Goal: Information Seeking & Learning: Get advice/opinions

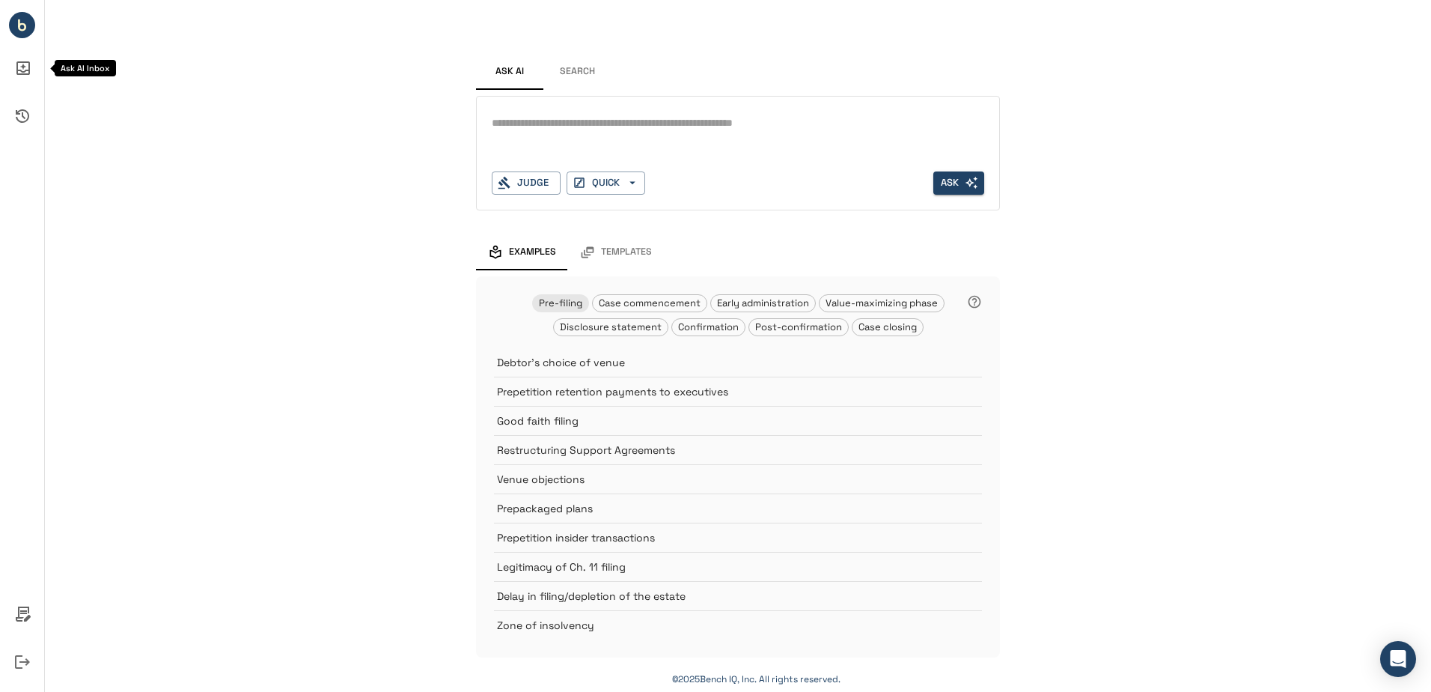
click at [25, 73] on icon "Ask AI Inbox" at bounding box center [22, 68] width 36 height 36
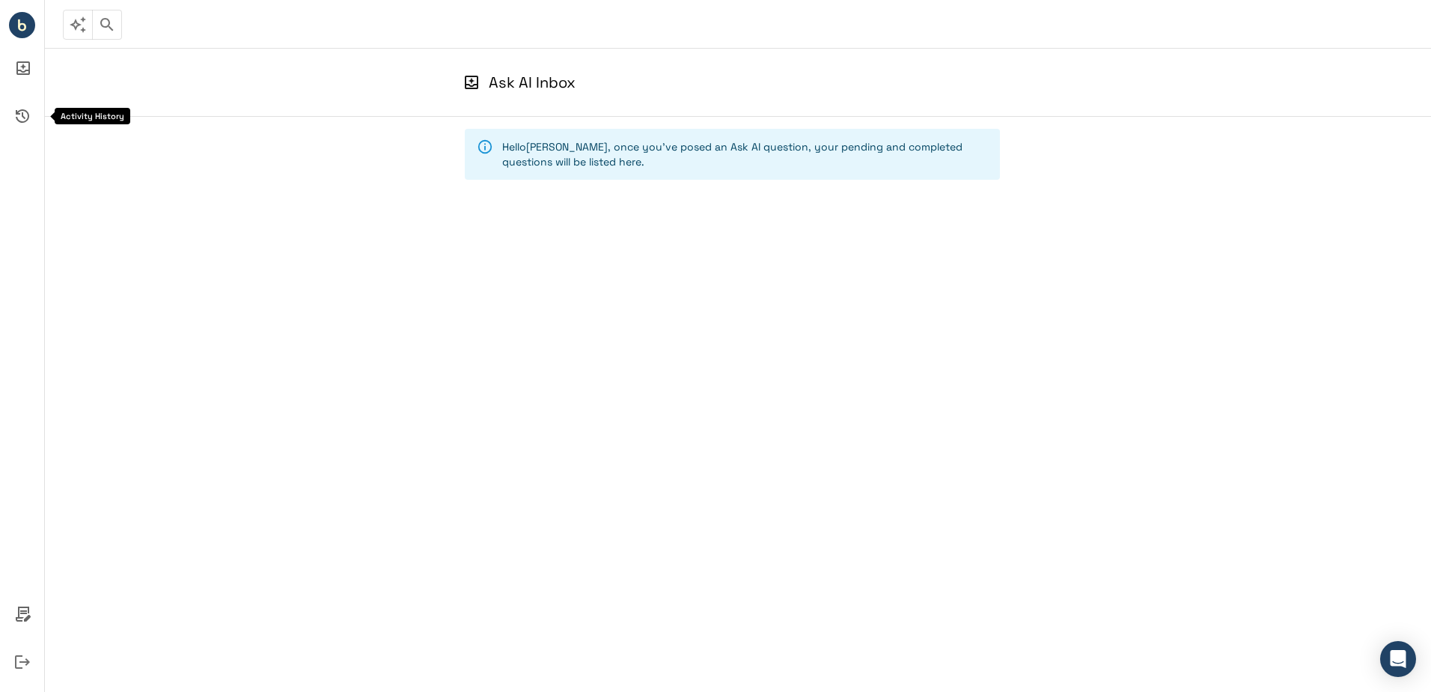
click at [31, 108] on icon "Activity History" at bounding box center [22, 116] width 36 height 36
click at [28, 42] on li "Bench IQ" at bounding box center [22, 25] width 44 height 38
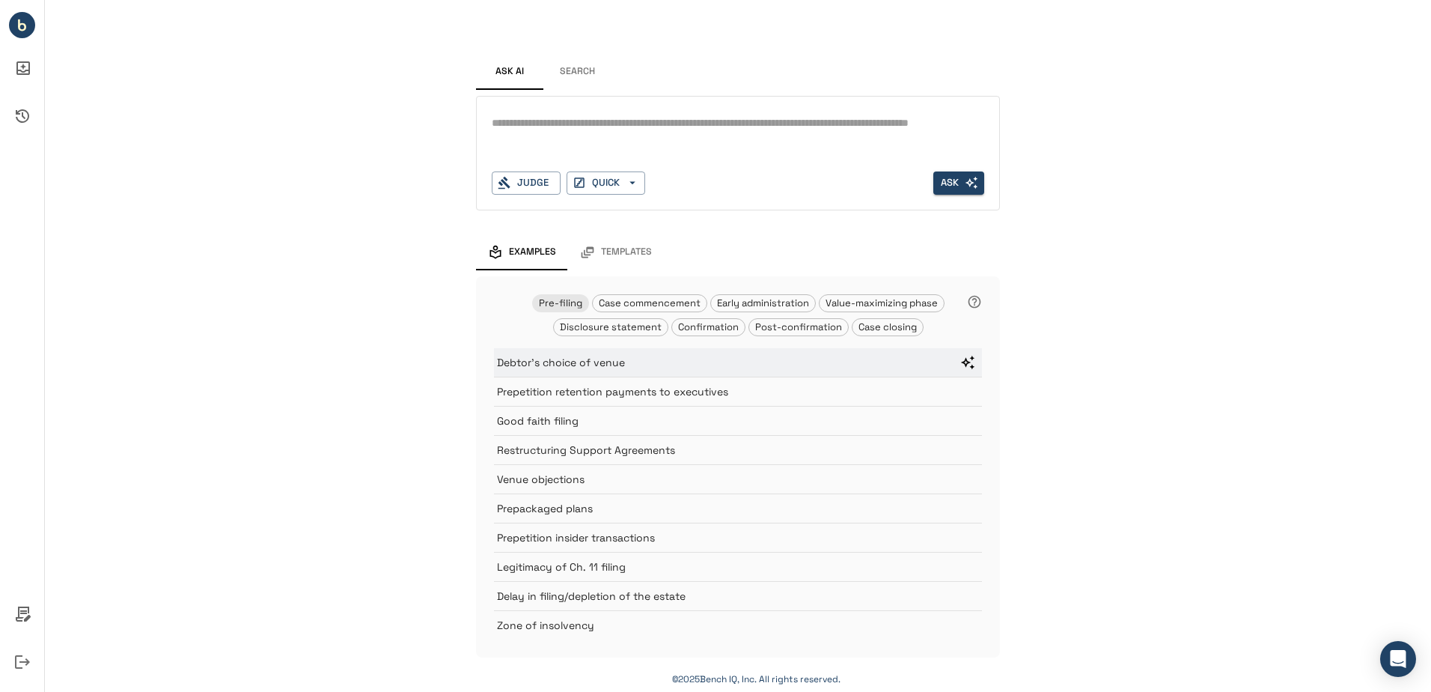
click at [602, 363] on p "Debtor's choice of venue" at bounding box center [721, 362] width 448 height 15
type textarea "**********"
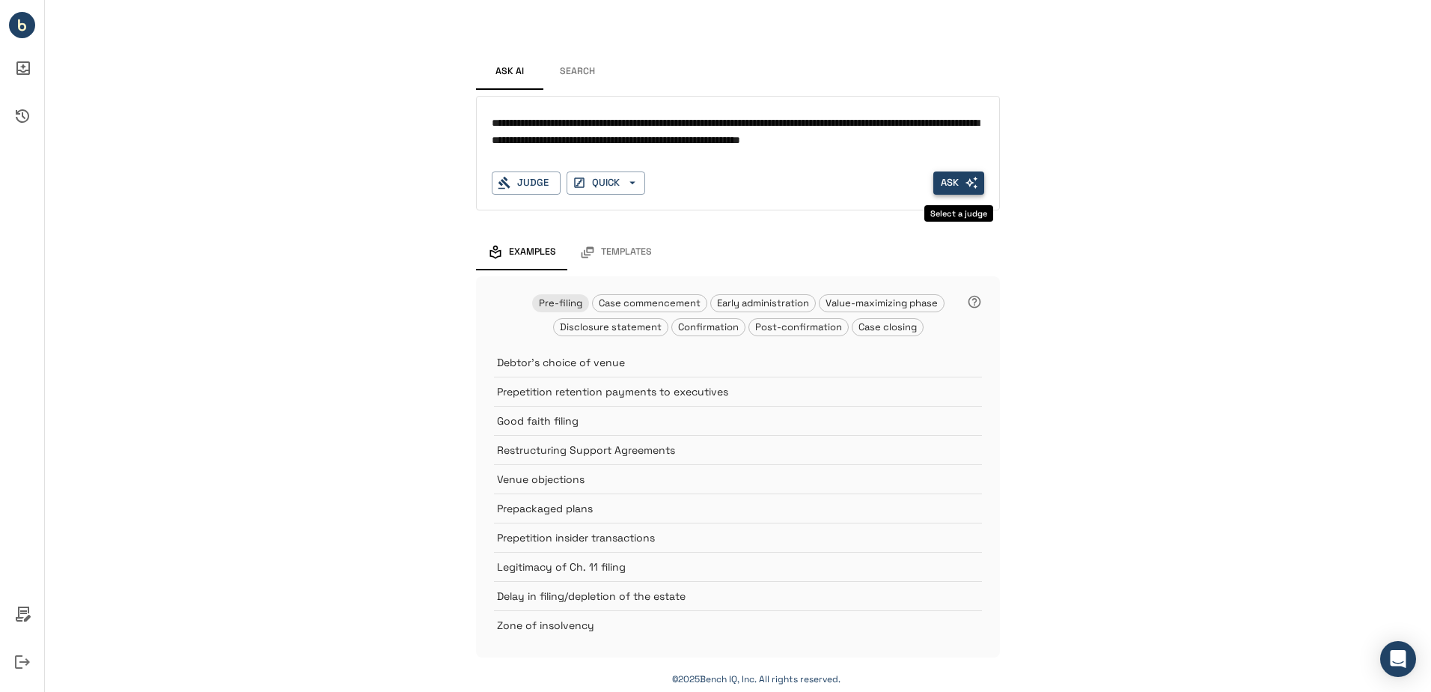
click at [956, 181] on button "Ask" at bounding box center [959, 182] width 51 height 23
click at [958, 186] on button "Ask" at bounding box center [959, 182] width 51 height 23
click at [518, 188] on div "Judge" at bounding box center [526, 182] width 69 height 23
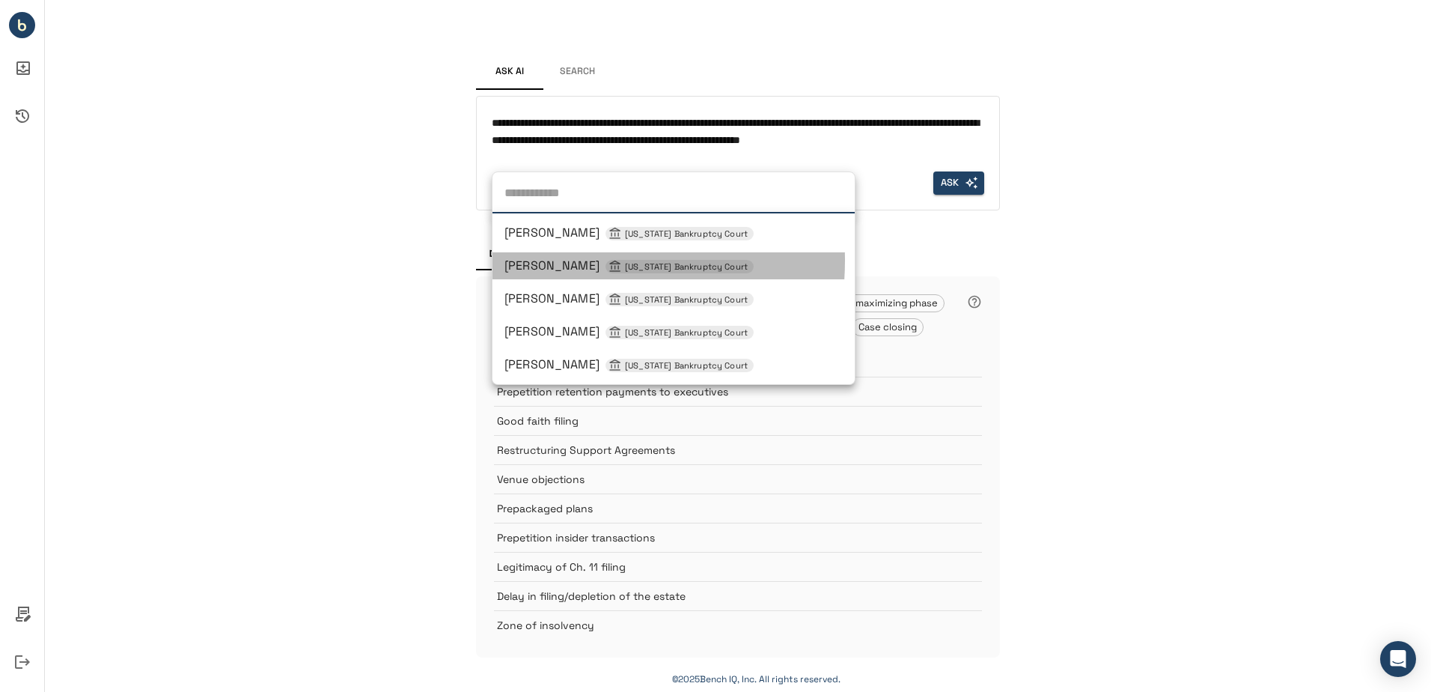
click at [559, 261] on span "John T Dorsey Delaware Bankruptcy Court" at bounding box center [629, 266] width 249 height 16
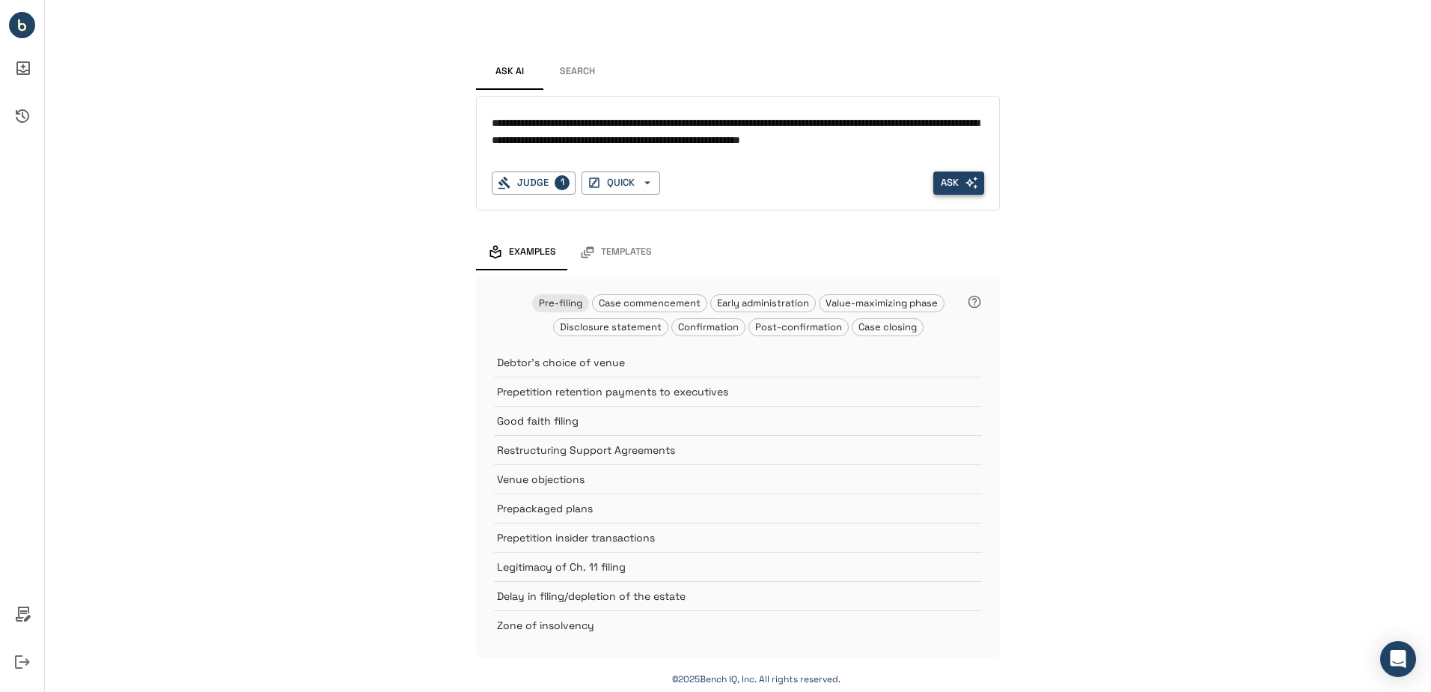
click at [967, 188] on icon "button" at bounding box center [971, 182] width 13 height 13
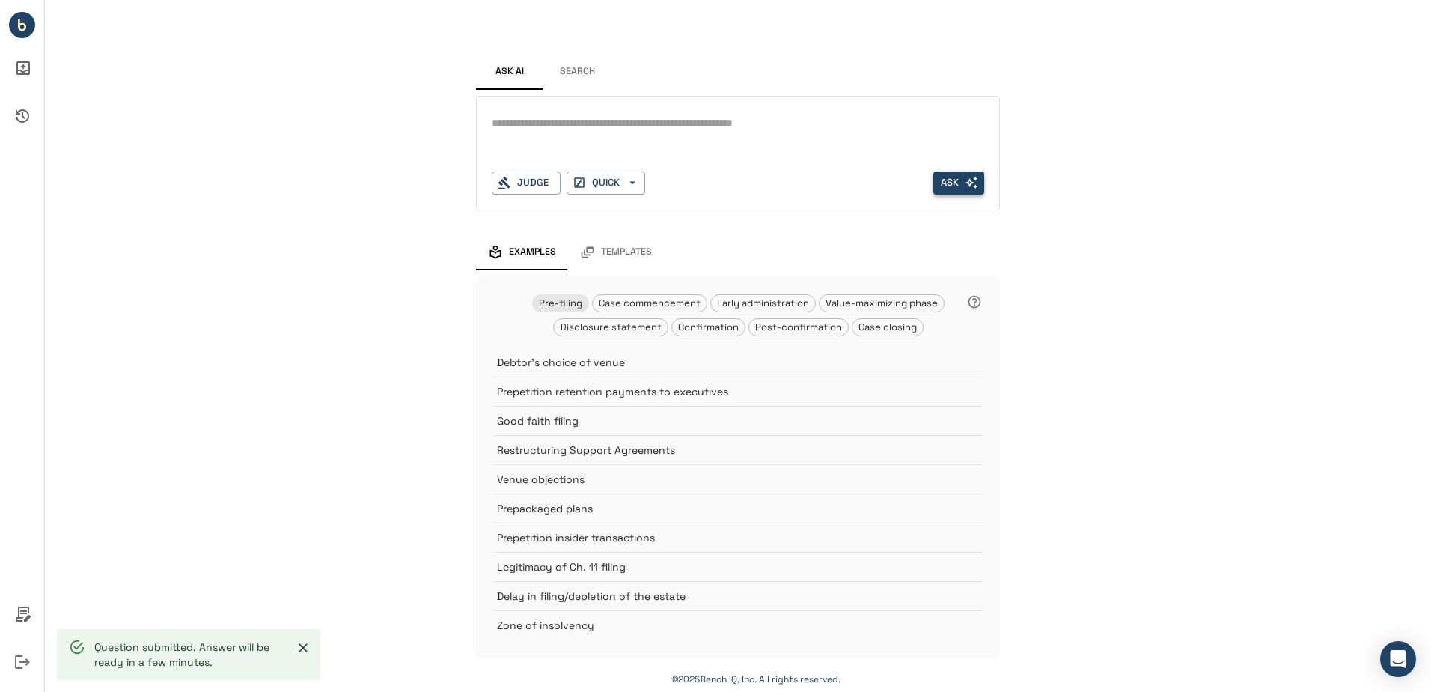
click at [1272, 136] on div "Ask AI Search * Judge QUICK Ask Examples Templates Pre-filing Case commencement…" at bounding box center [738, 343] width 1387 height 687
click at [589, 80] on button "Search" at bounding box center [577, 72] width 67 height 36
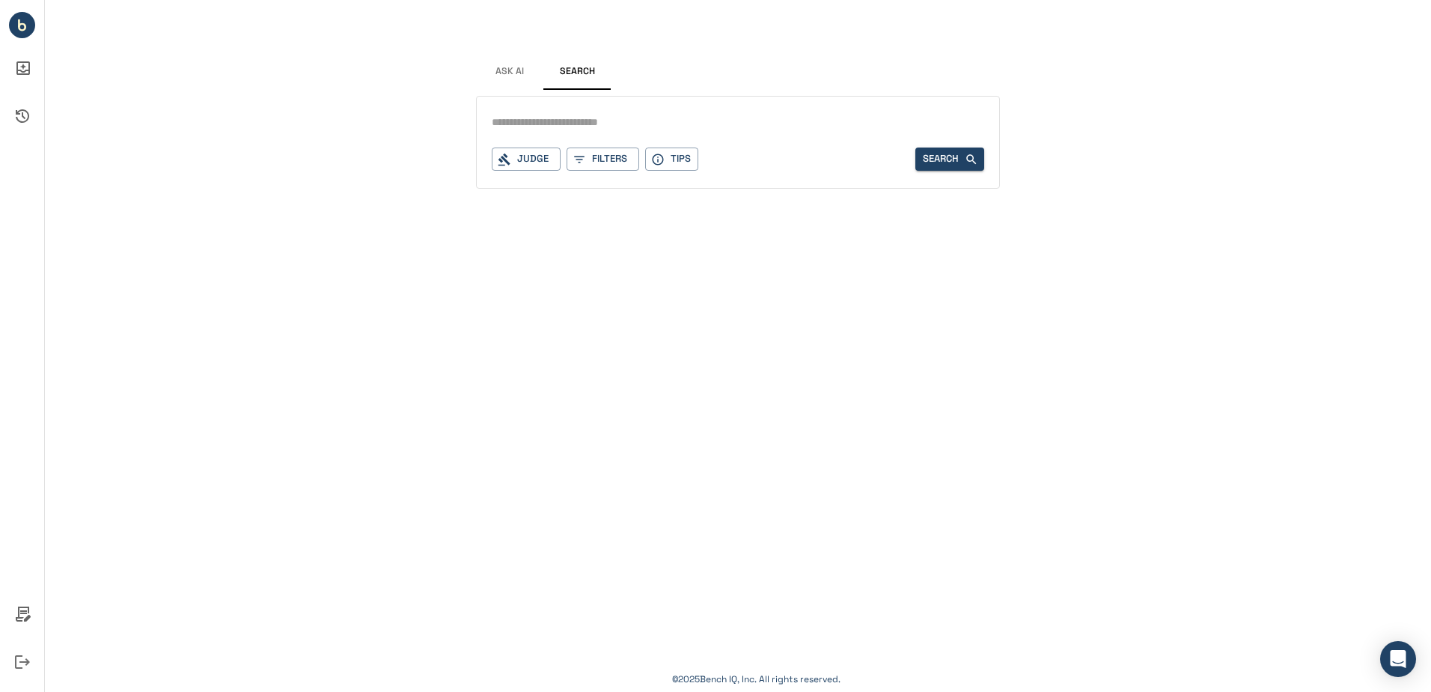
click at [633, 124] on input "text" at bounding box center [738, 123] width 493 height 22
type input "****"
click at [533, 159] on div "Judge" at bounding box center [526, 158] width 69 height 23
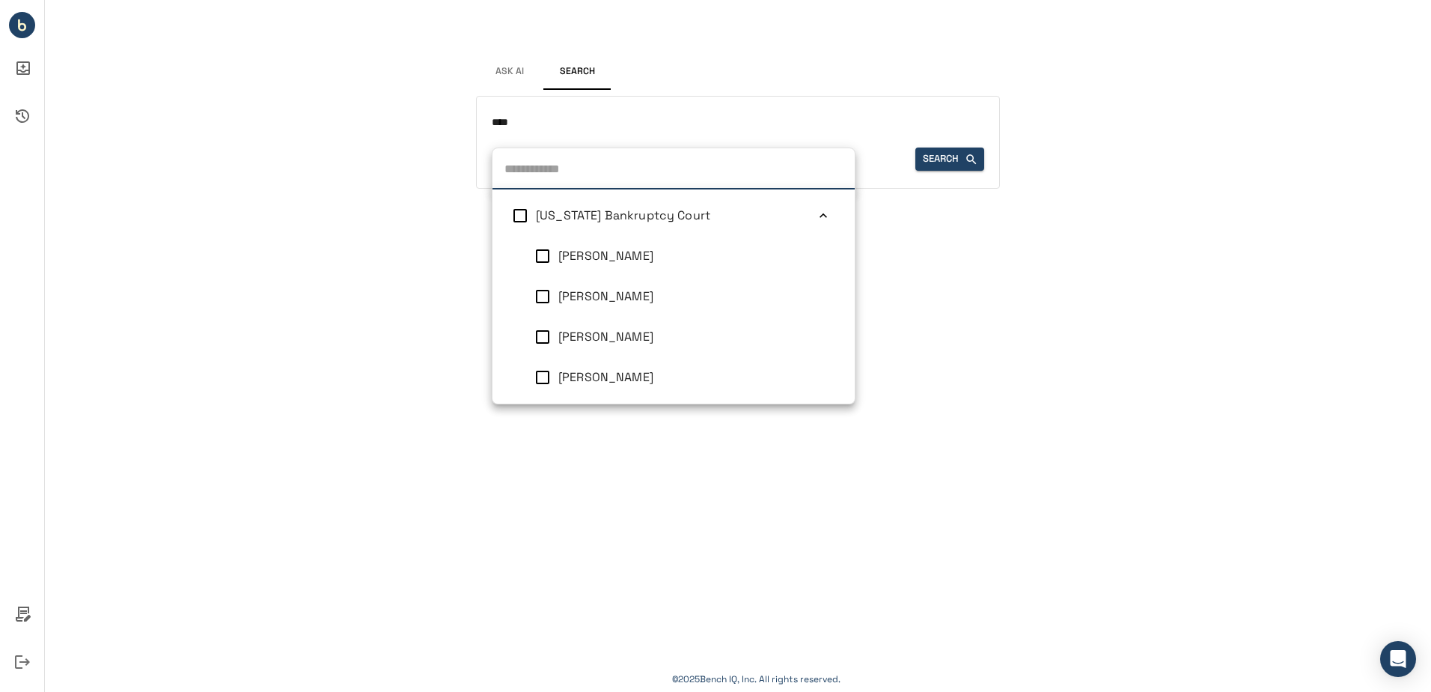
click at [577, 249] on span "Ashely M Chan" at bounding box center [606, 256] width 95 height 16
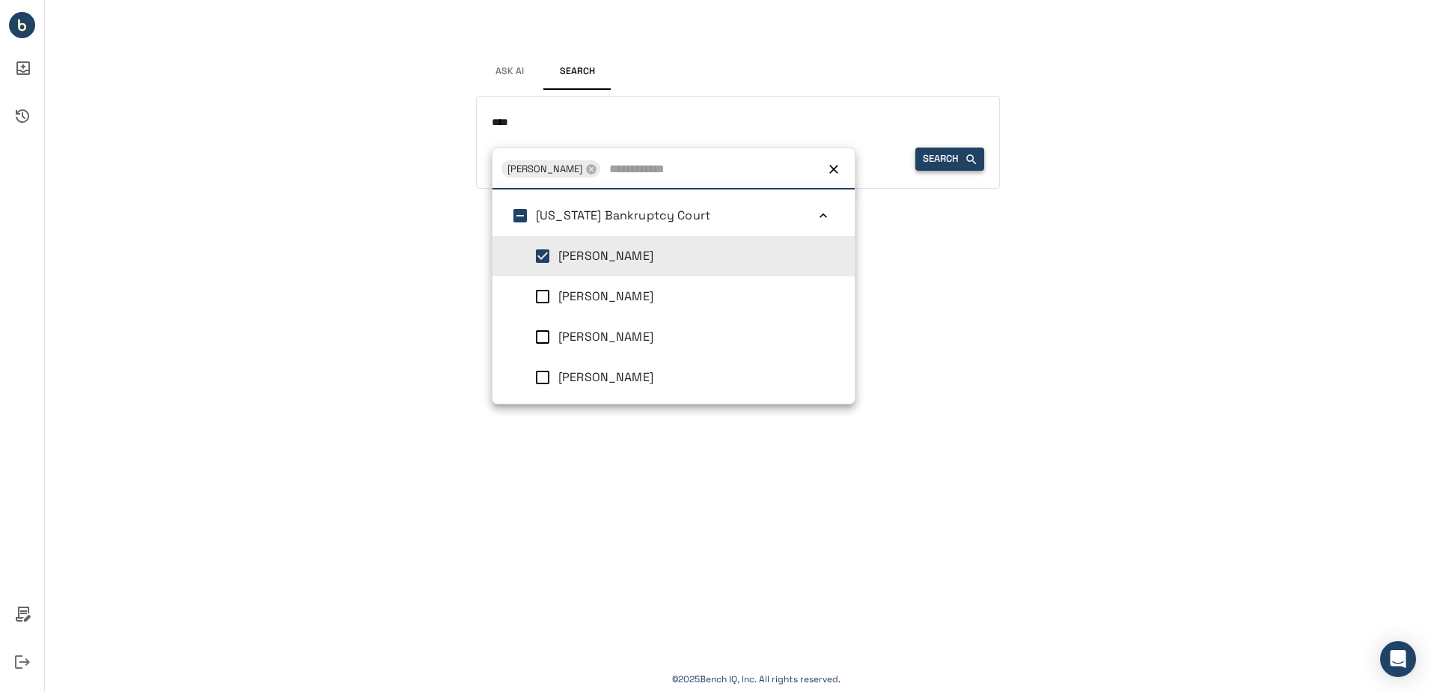
click at [969, 163] on icon "button" at bounding box center [971, 159] width 13 height 13
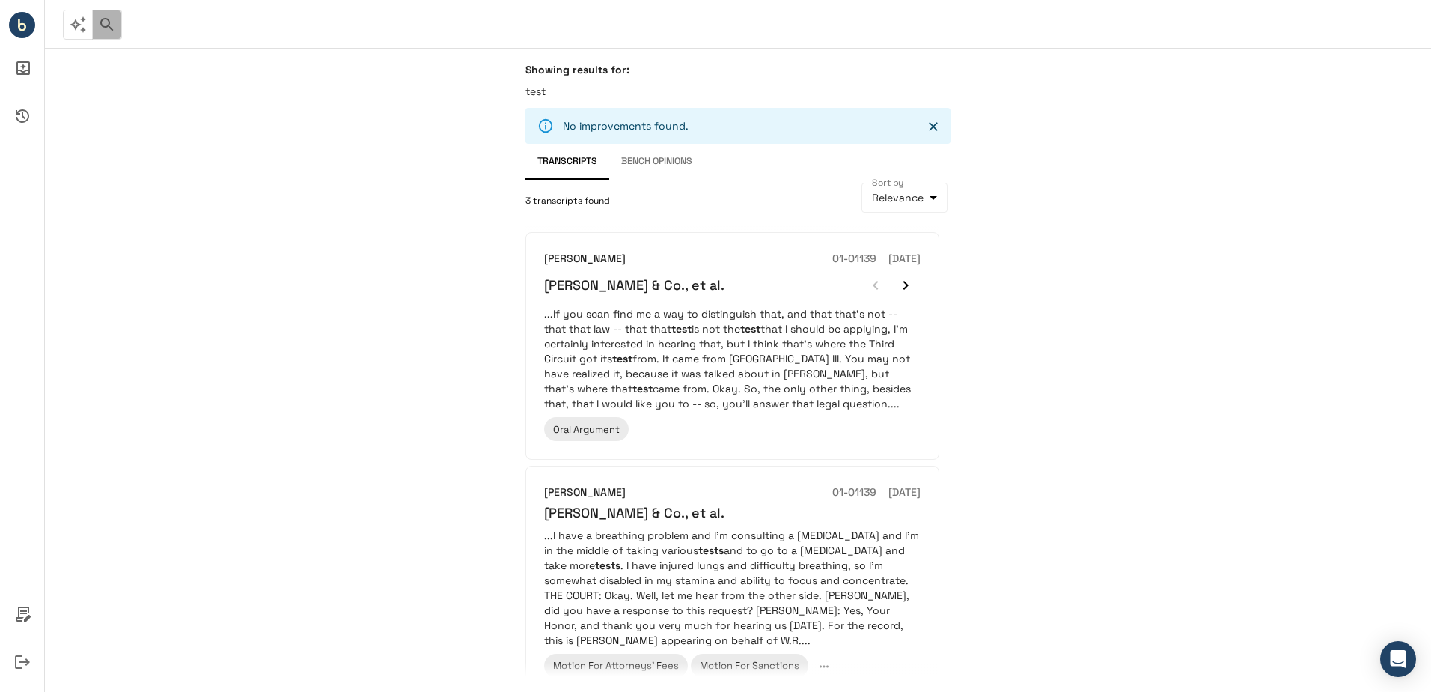
click at [115, 25] on icon "button" at bounding box center [107, 25] width 18 height 18
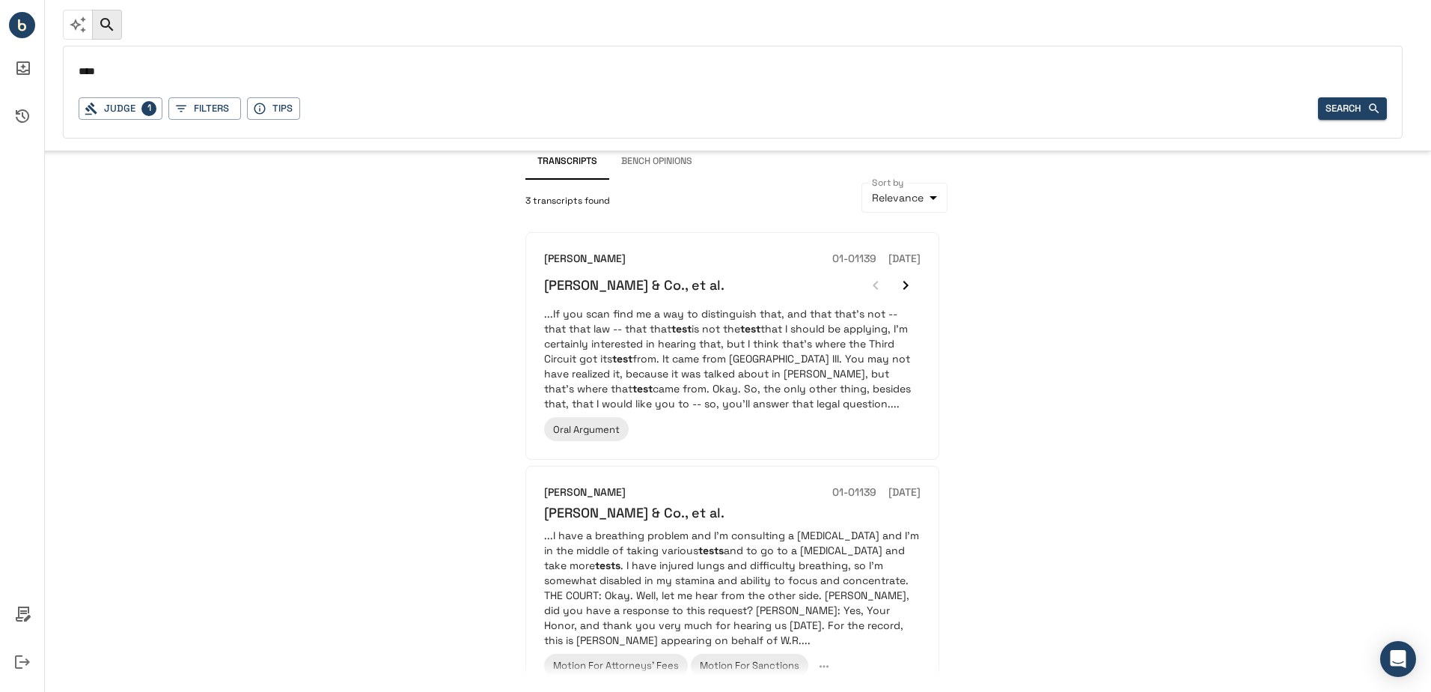
click at [113, 25] on icon "button" at bounding box center [107, 25] width 18 height 18
click at [79, 25] on icon "button" at bounding box center [78, 24] width 16 height 16
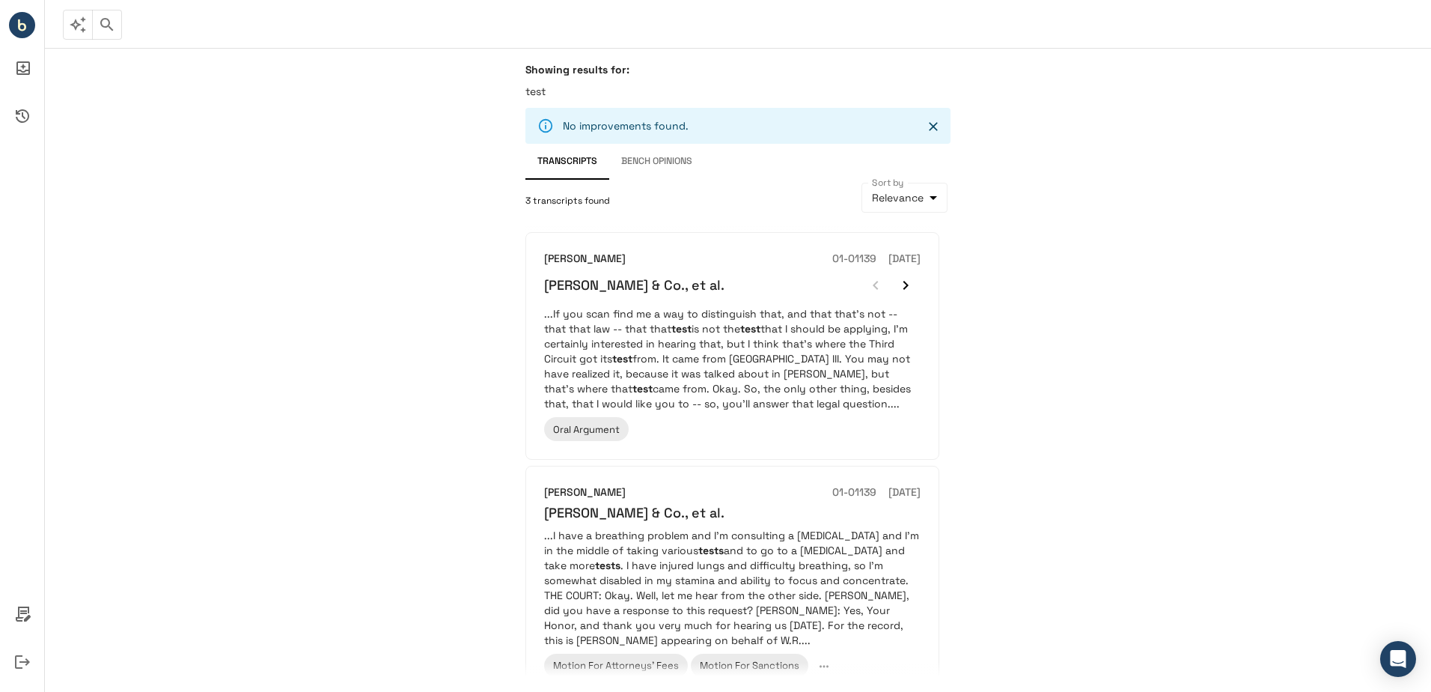
click at [34, 27] on circle "Bench IQ" at bounding box center [22, 25] width 26 height 26
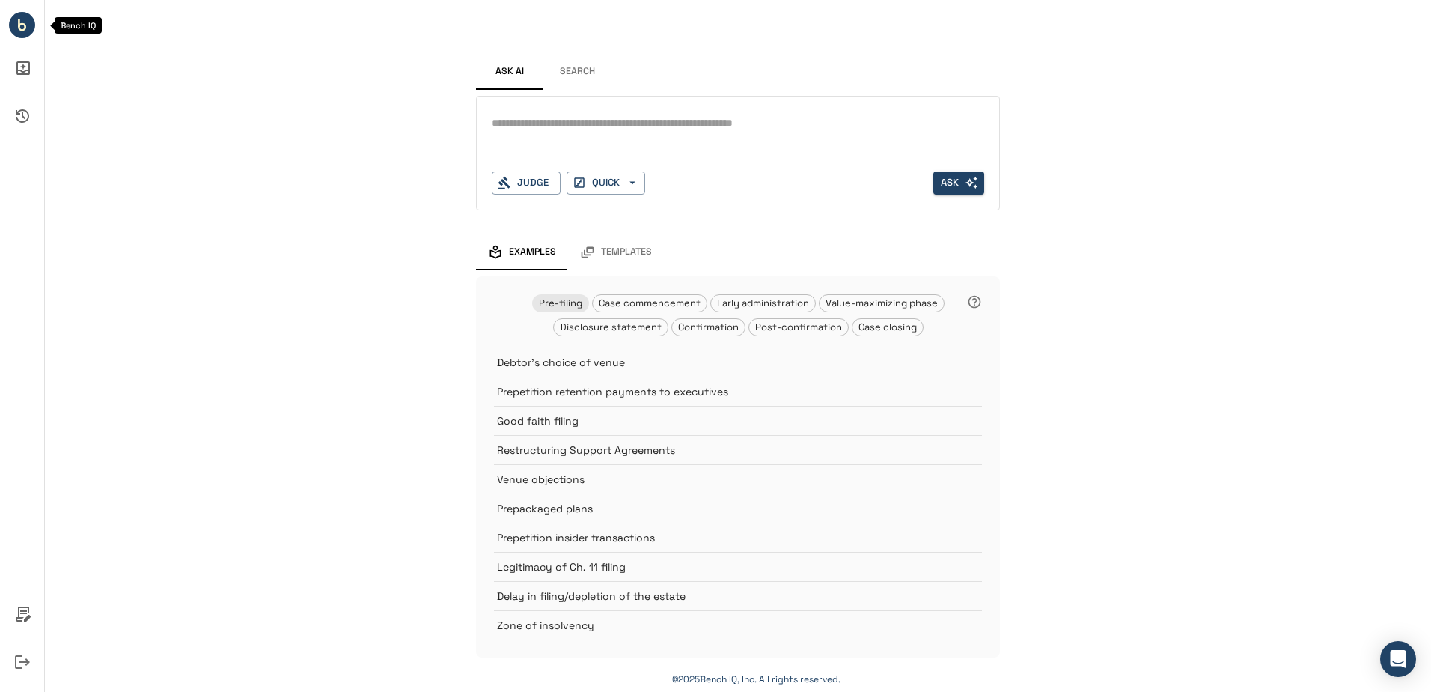
click at [31, 28] on circle "Bench IQ" at bounding box center [22, 25] width 26 height 26
click at [1406, 651] on icon "Open Intercom Messenger" at bounding box center [1398, 658] width 19 height 19
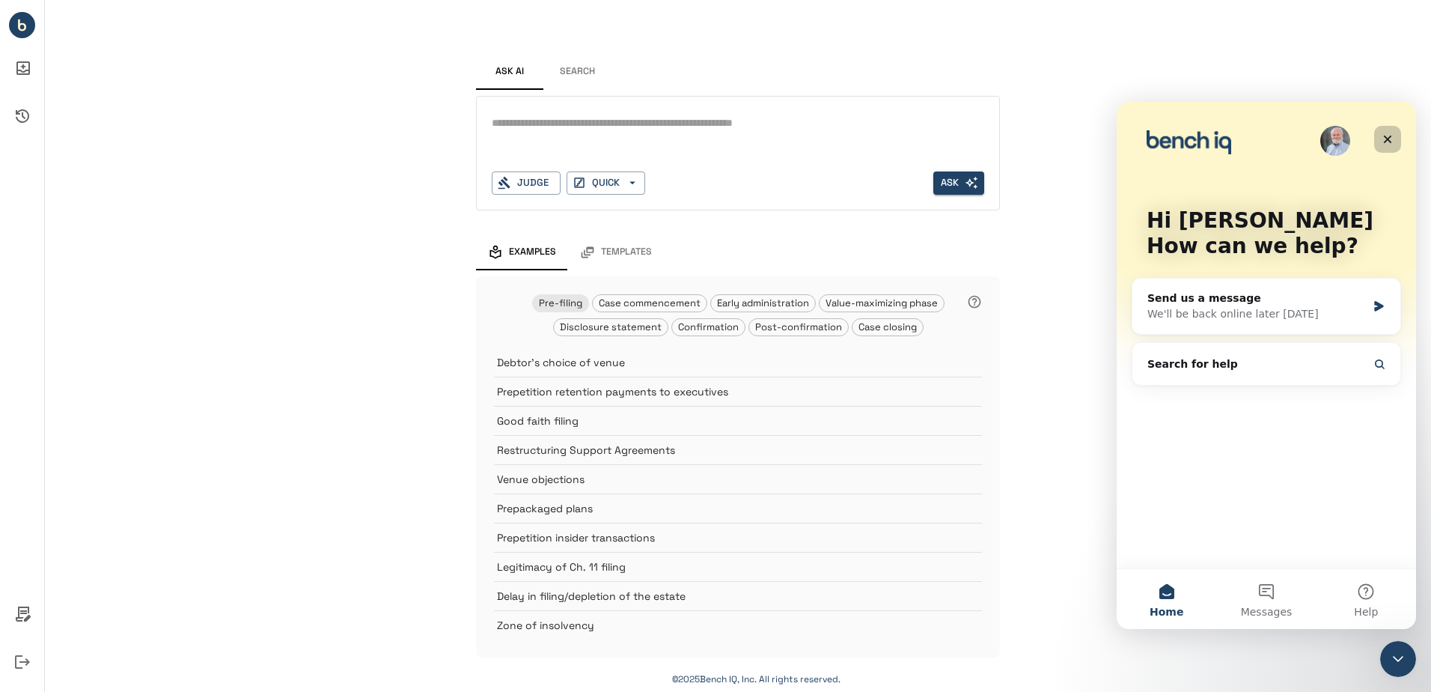
click at [1389, 140] on icon "Close" at bounding box center [1388, 140] width 8 height 8
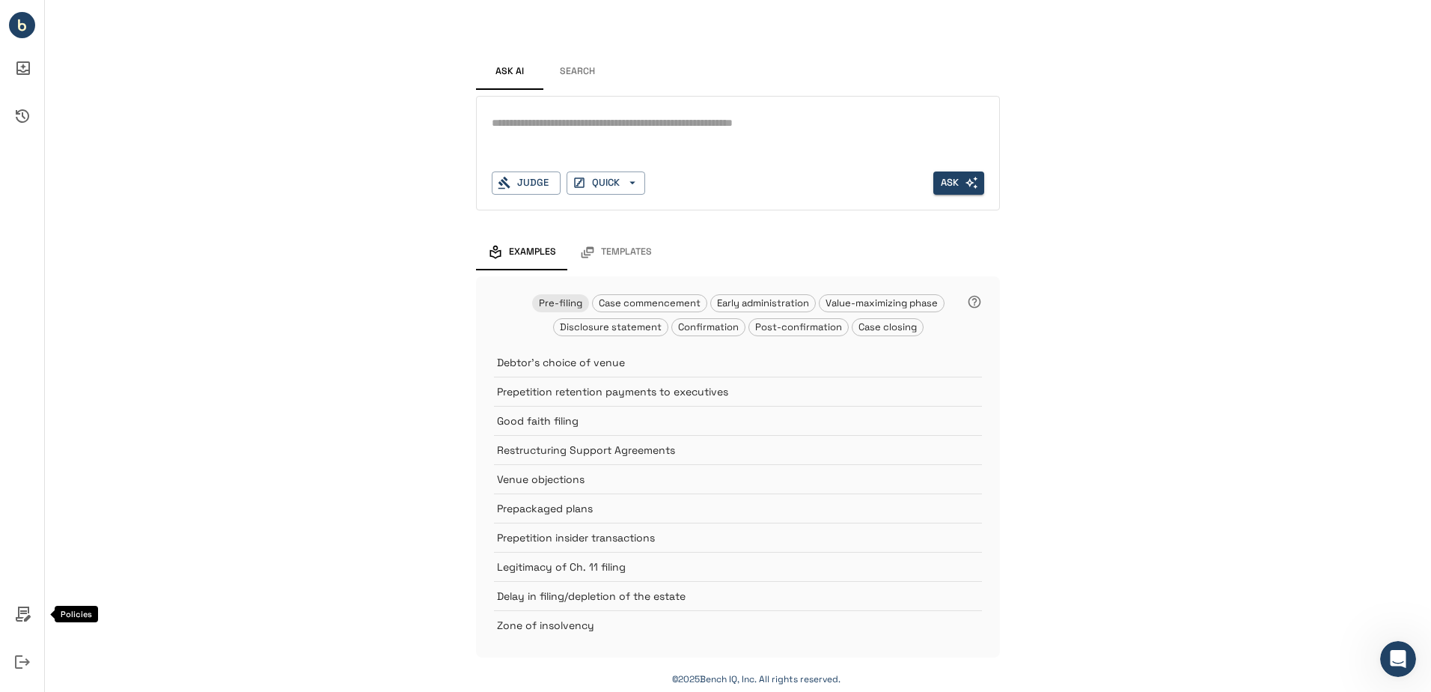
click at [22, 615] on icon "Policies" at bounding box center [22, 614] width 36 height 36
click at [136, 395] on div at bounding box center [715, 346] width 1431 height 692
click at [544, 249] on span "Examples" at bounding box center [532, 252] width 47 height 12
click at [597, 246] on div "Templates" at bounding box center [616, 252] width 72 height 15
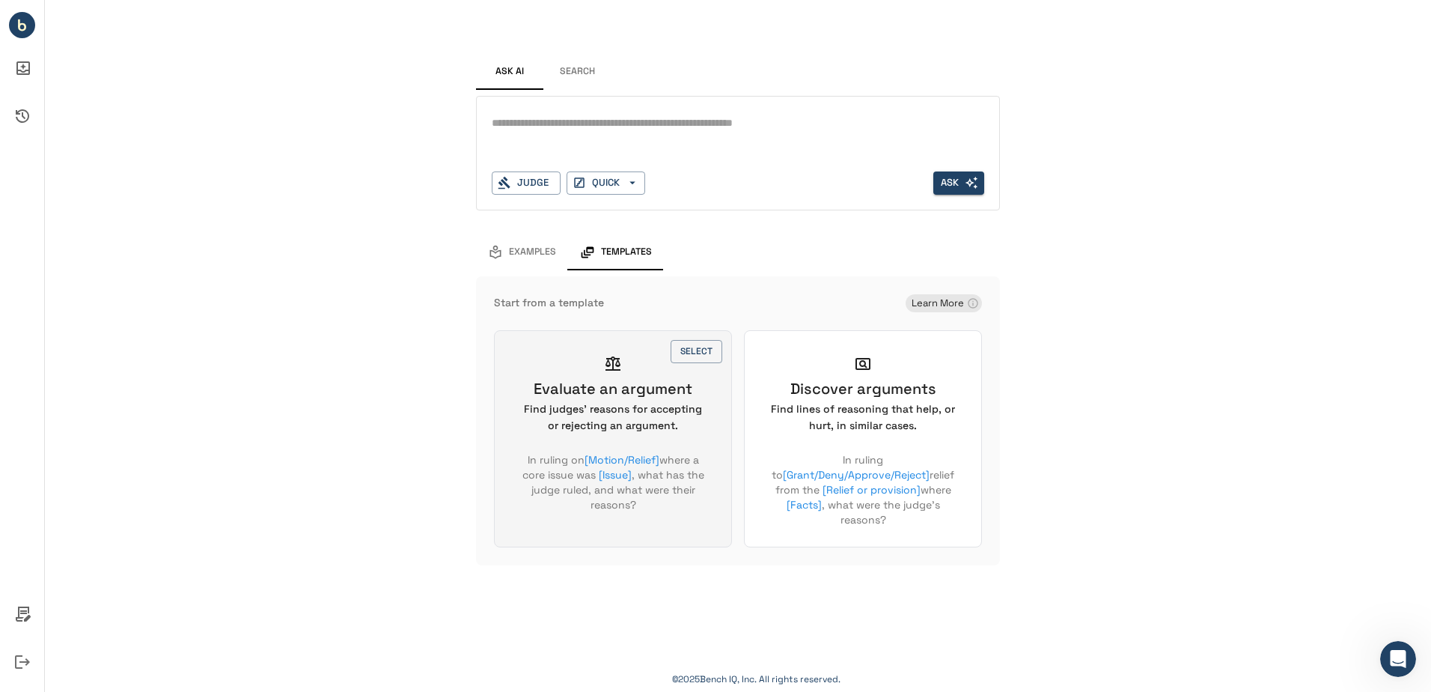
click at [634, 369] on div "SELECT Evaluate an argument Find judges' reasons for accepting or rejecting an …" at bounding box center [613, 438] width 238 height 217
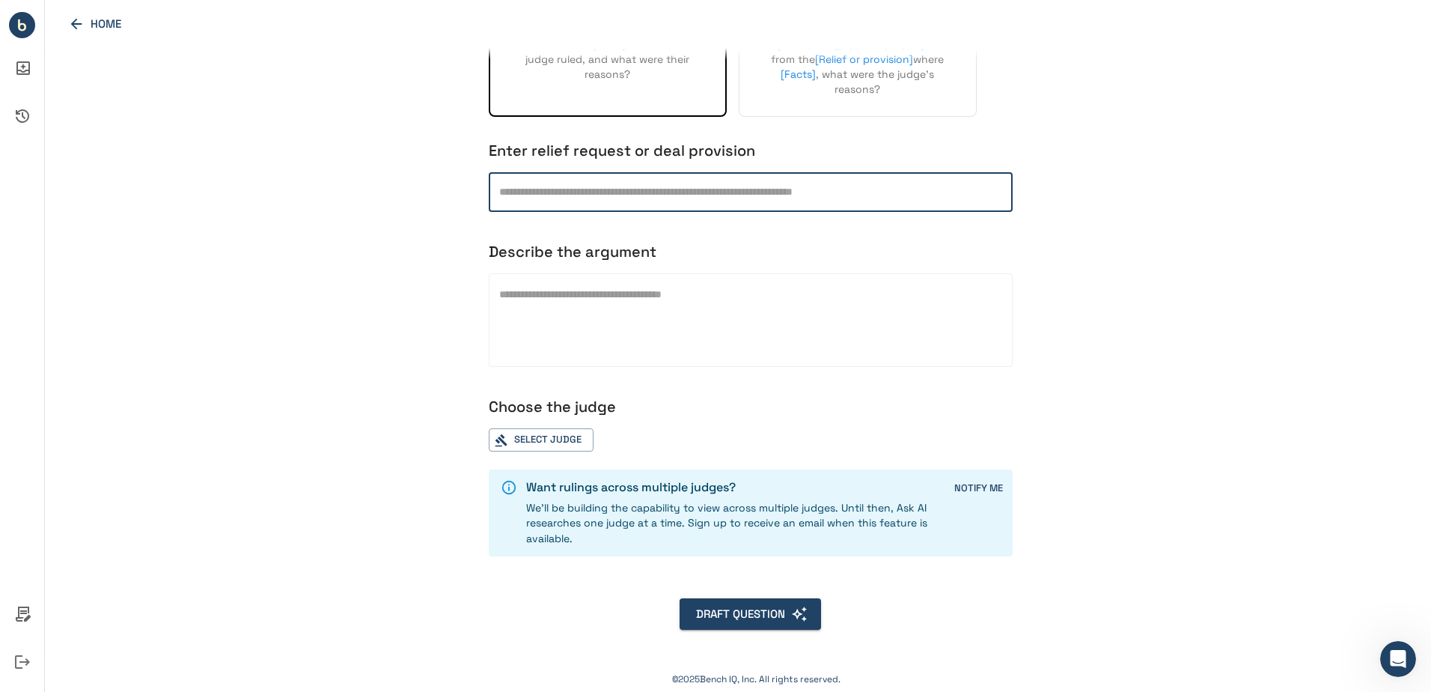
click at [901, 389] on div "Enter relief request or deal provision ​ Describe the argument * ​ Choose the j…" at bounding box center [751, 415] width 524 height 549
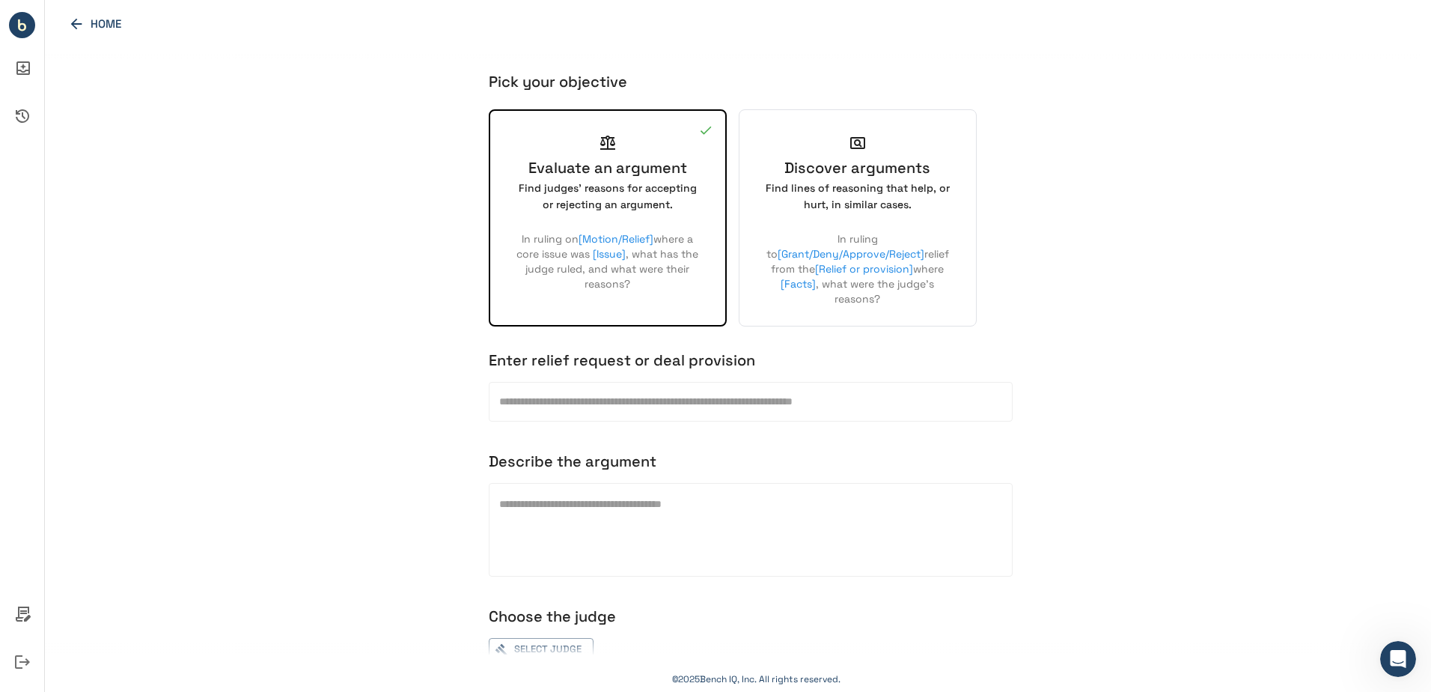
click at [18, 657] on icon "Logout" at bounding box center [22, 661] width 15 height 13
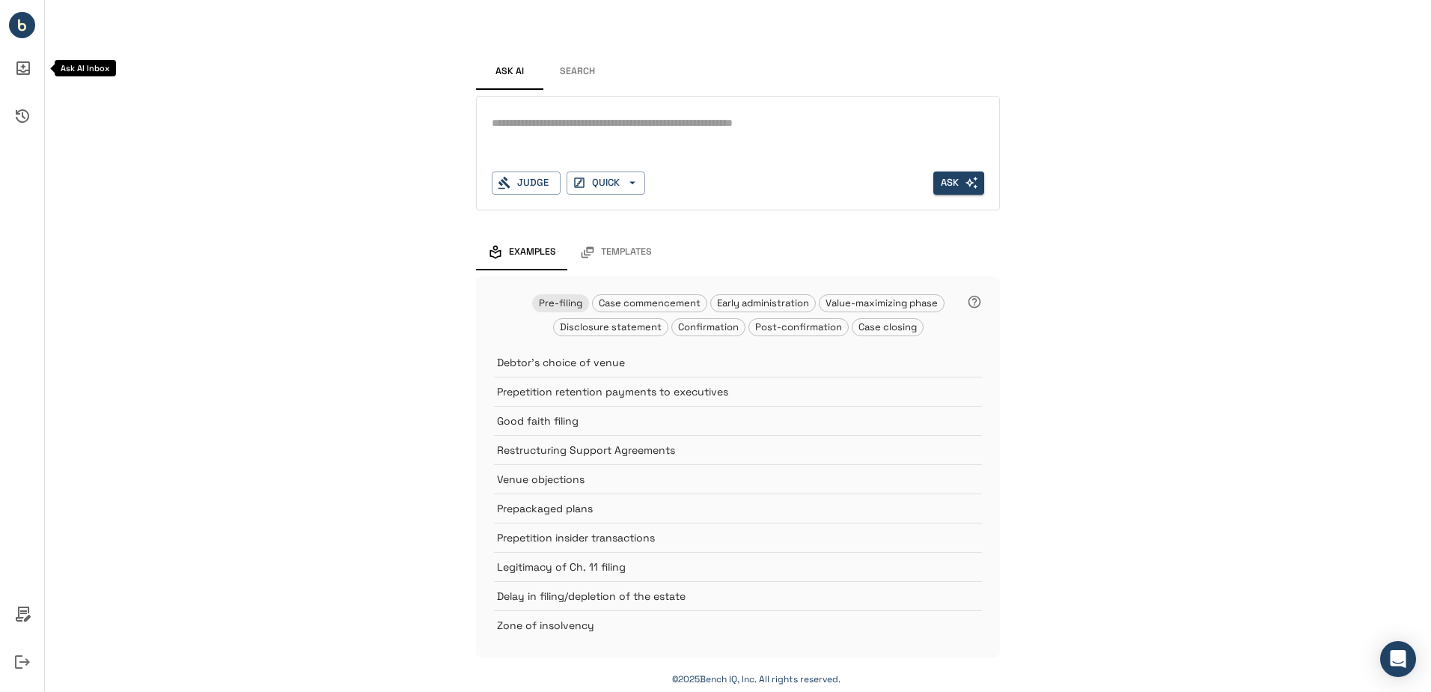
click at [28, 66] on icon "Ask AI Inbox" at bounding box center [22, 67] width 13 height 13
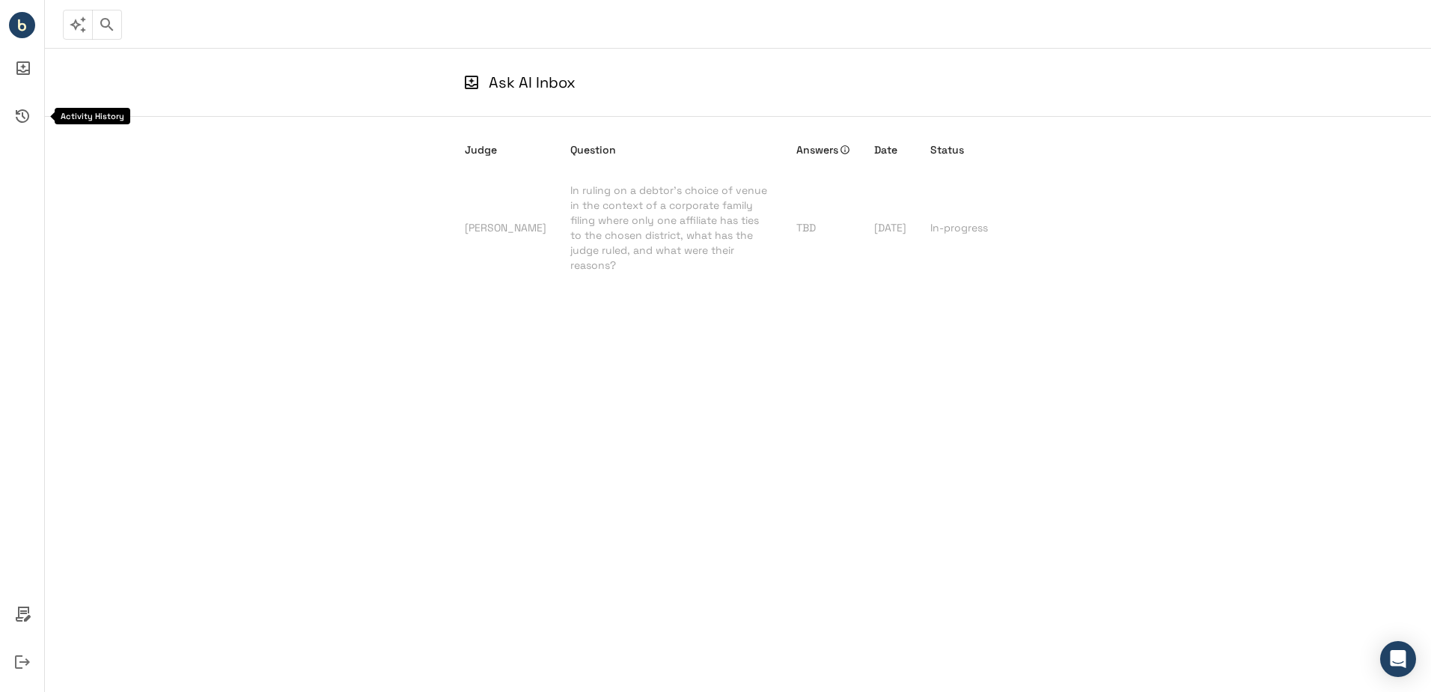
click at [22, 112] on icon "Activity History" at bounding box center [22, 115] width 13 height 13
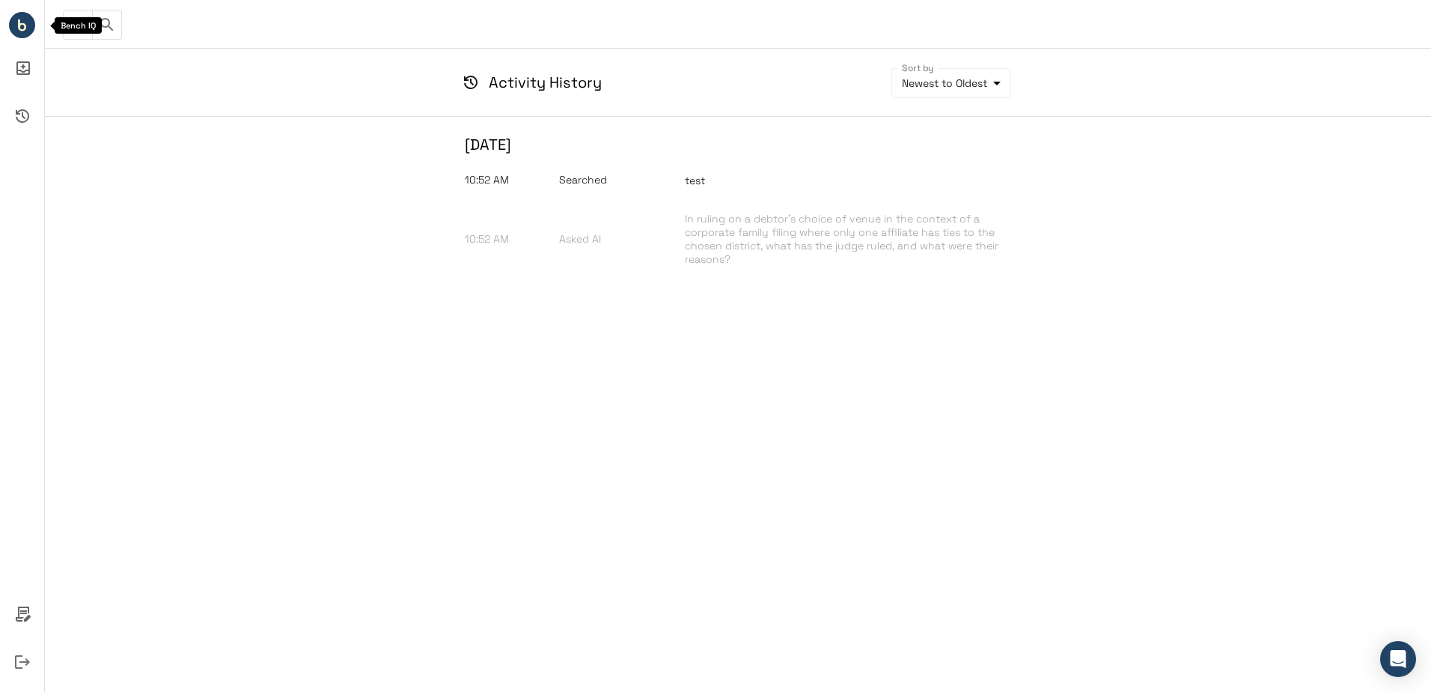
click at [13, 22] on circle "Bench IQ" at bounding box center [22, 25] width 26 height 26
